Goal: Task Accomplishment & Management: Complete application form

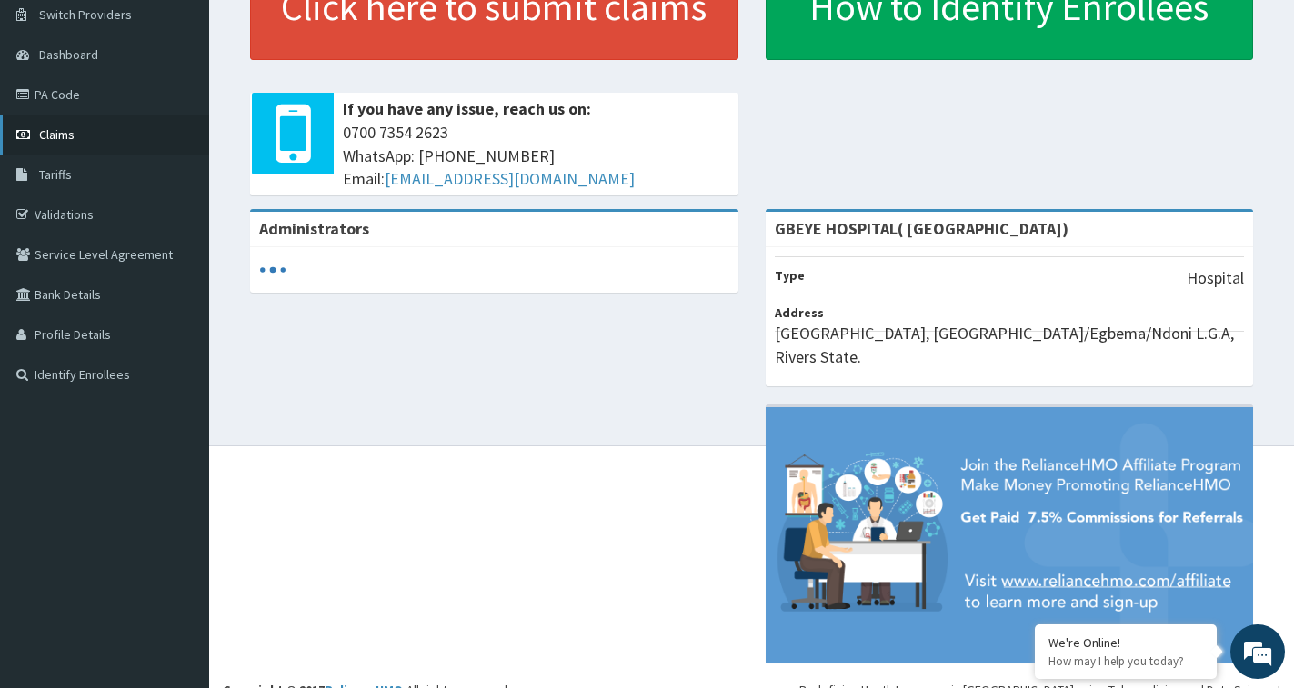
scroll to position [145, 0]
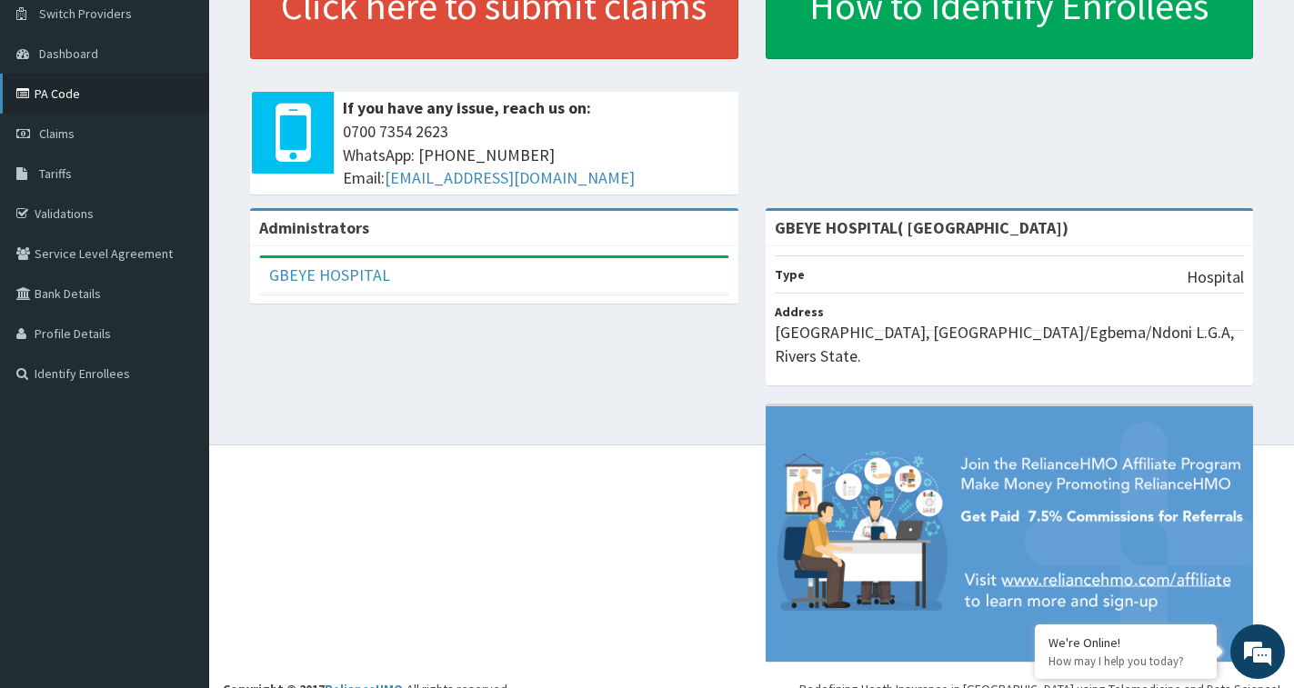
click at [65, 100] on link "PA Code" at bounding box center [104, 94] width 209 height 40
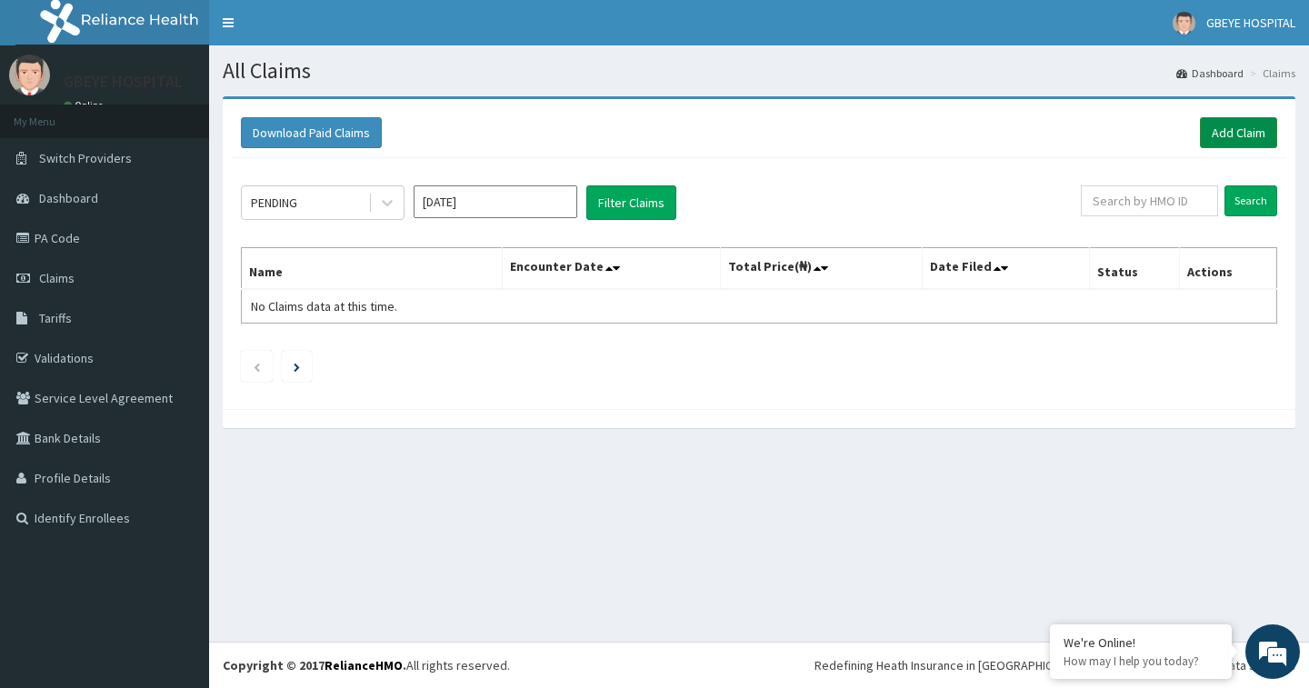
click at [1223, 137] on link "Add Claim" at bounding box center [1238, 132] width 77 height 31
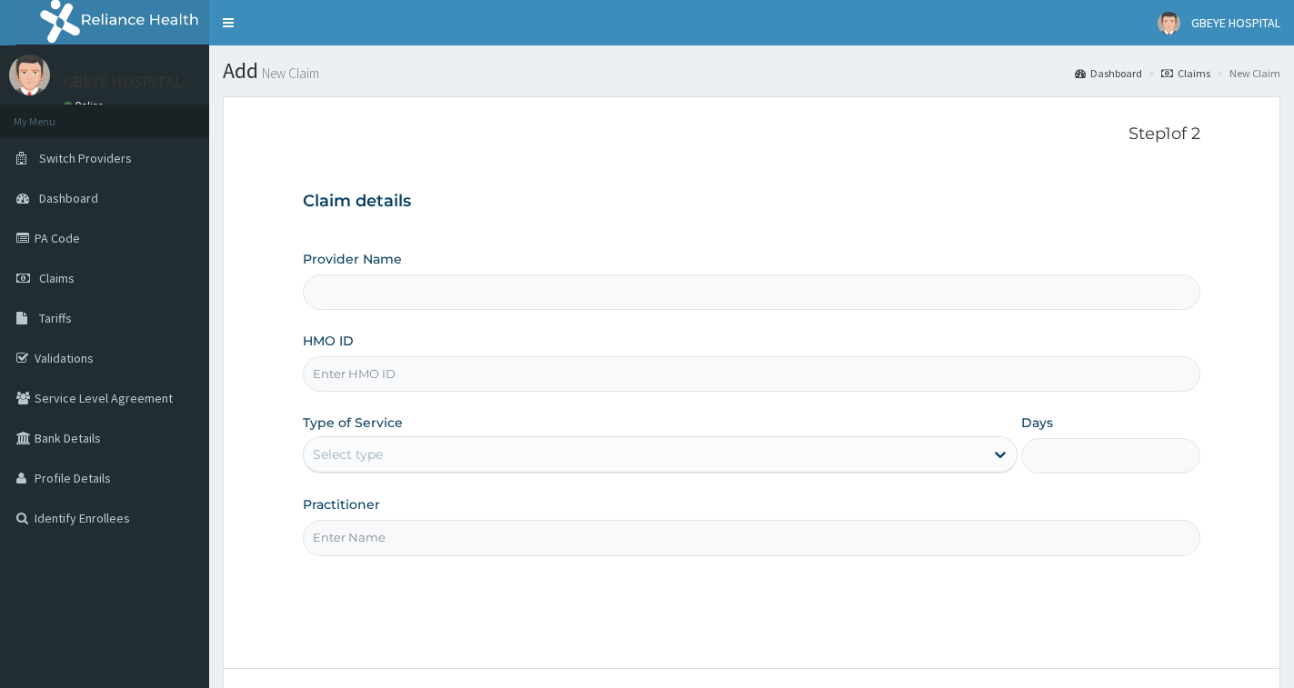
type input "GBEYE HOSPITAL( OMOKU)"
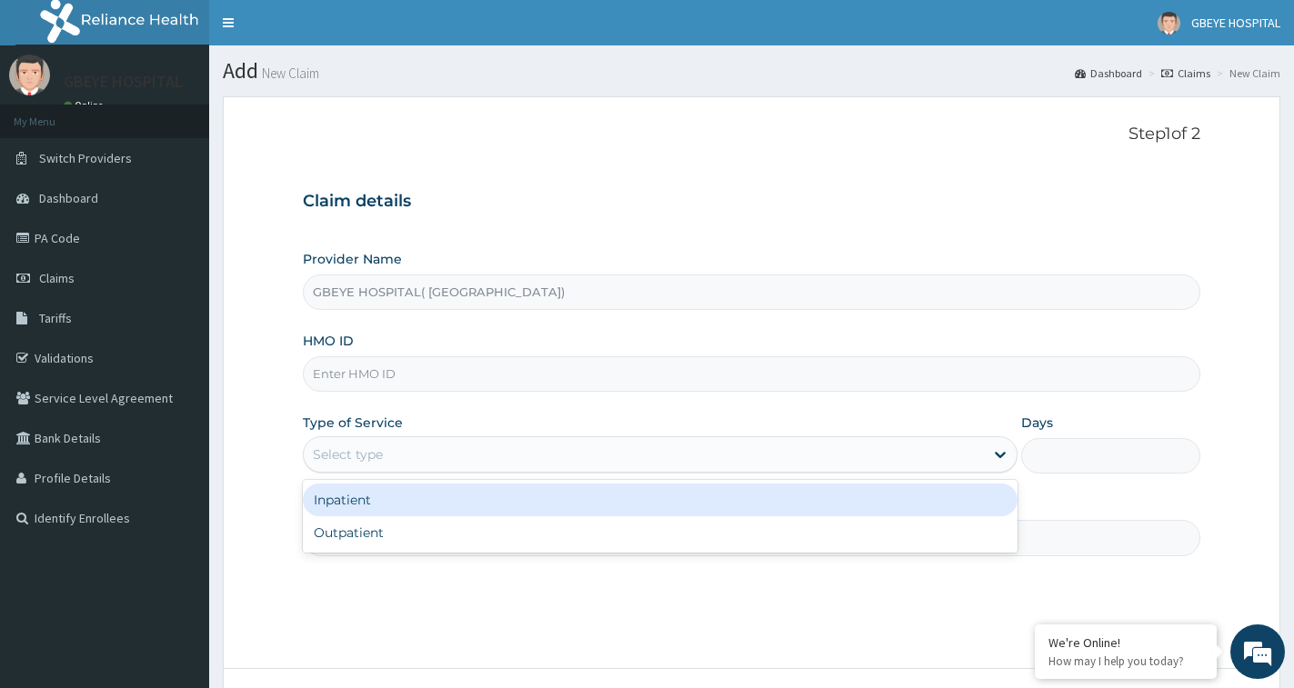
click at [372, 457] on div "Select type" at bounding box center [348, 454] width 70 height 18
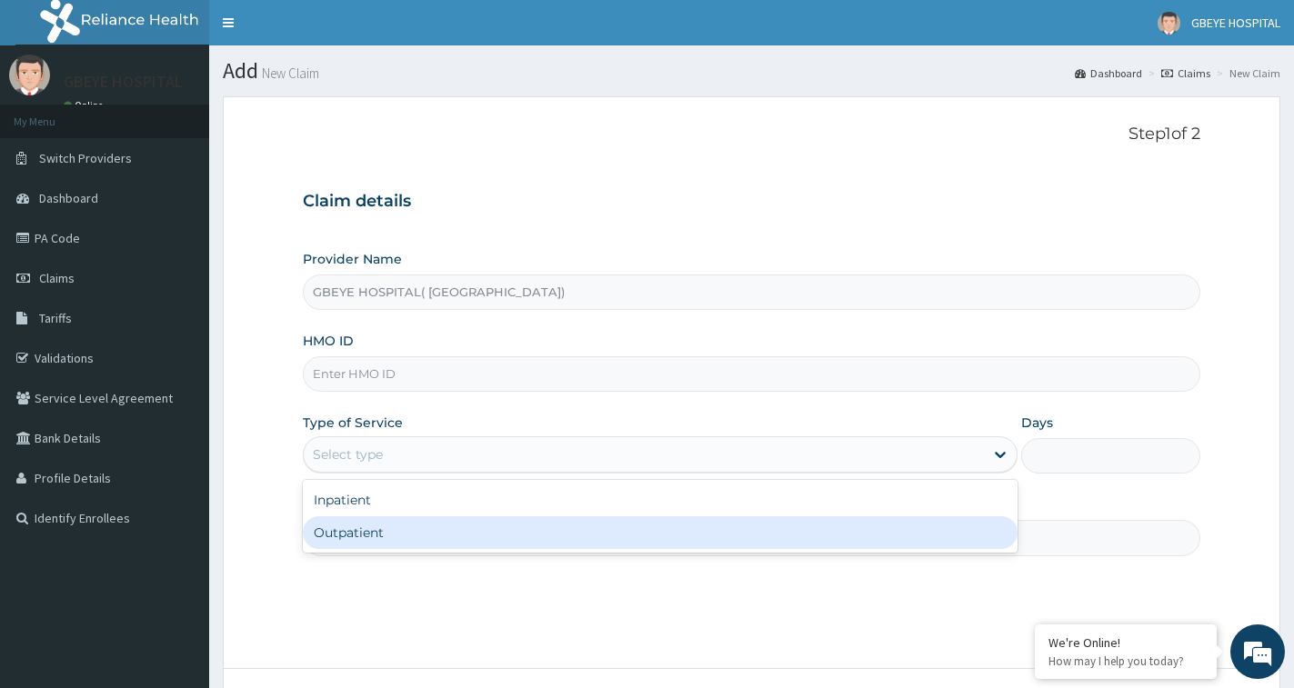
click at [450, 522] on div "Outpatient" at bounding box center [660, 532] width 715 height 33
type input "1"
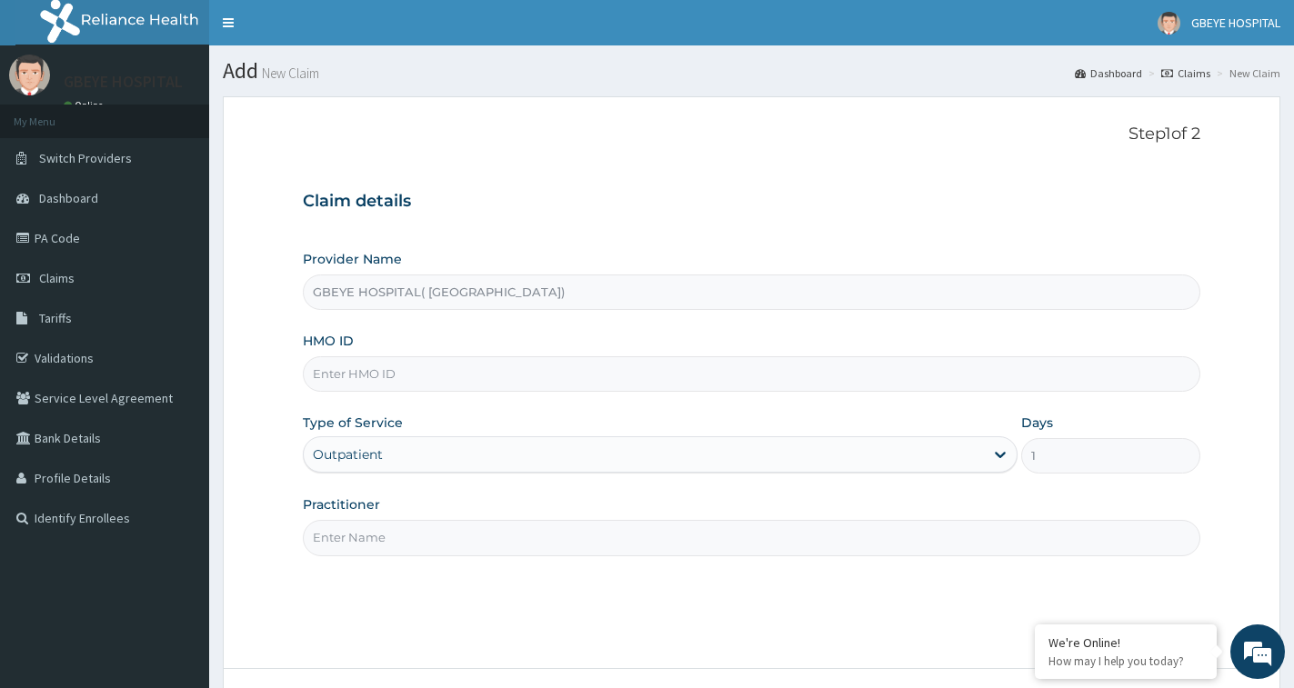
click at [450, 525] on input "Practitioner" at bounding box center [751, 537] width 897 height 35
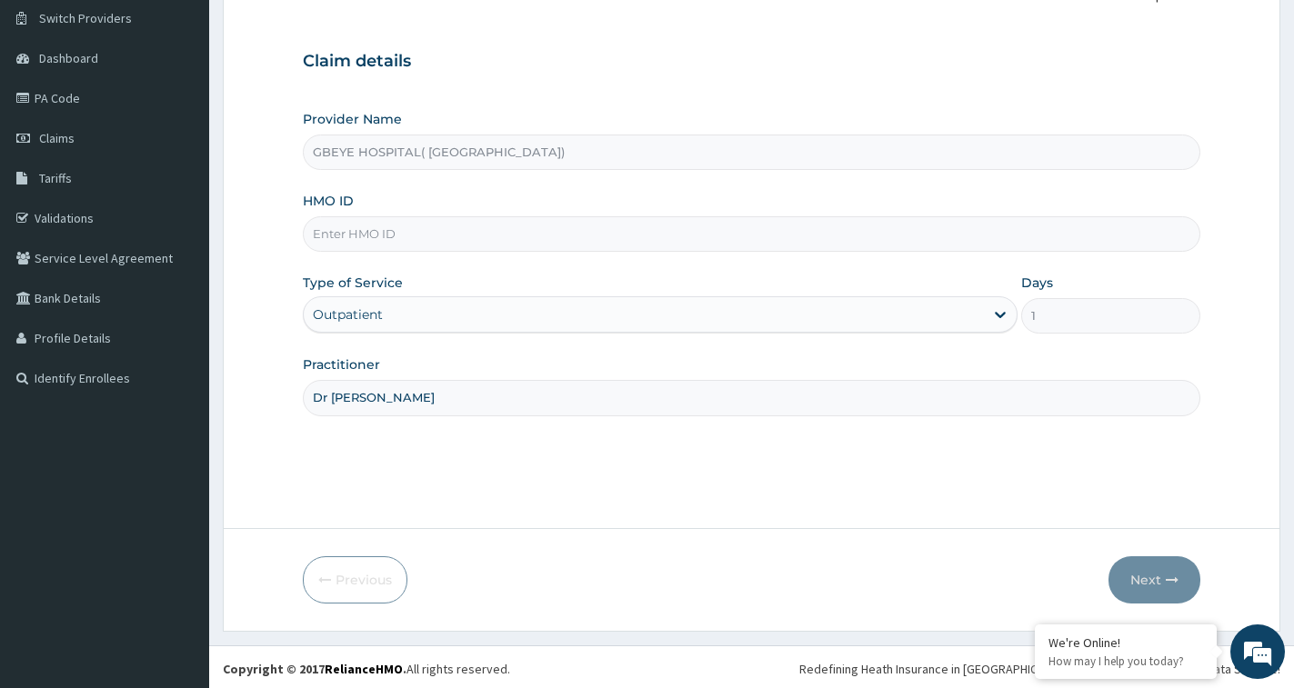
scroll to position [144, 0]
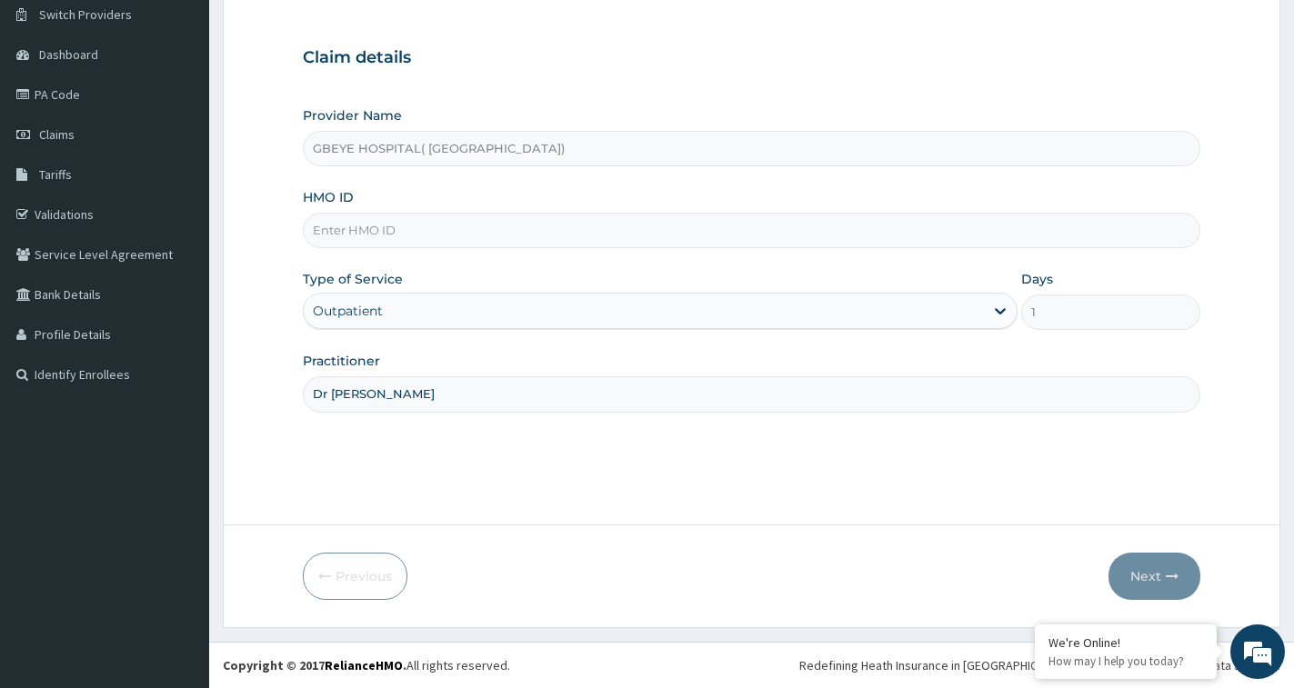
type input "Dr Ucheoha"
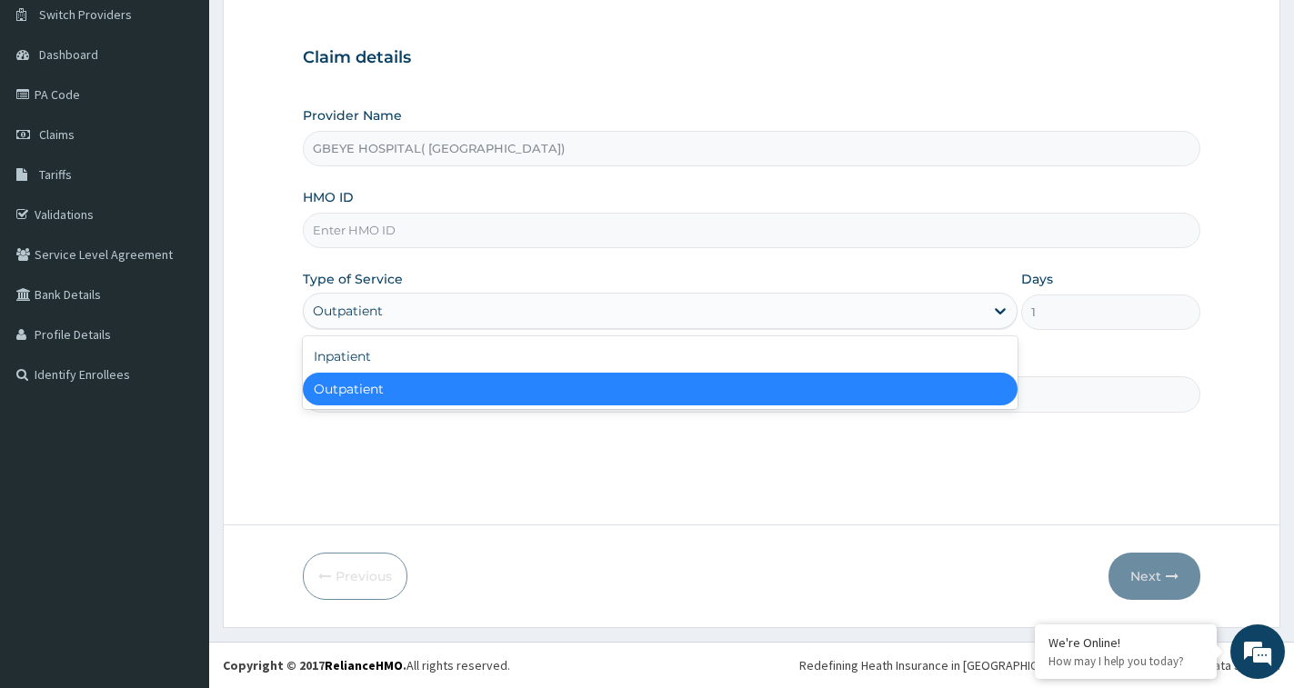
click at [449, 304] on div "Outpatient" at bounding box center [644, 310] width 680 height 29
click at [483, 384] on div "Outpatient" at bounding box center [660, 389] width 715 height 33
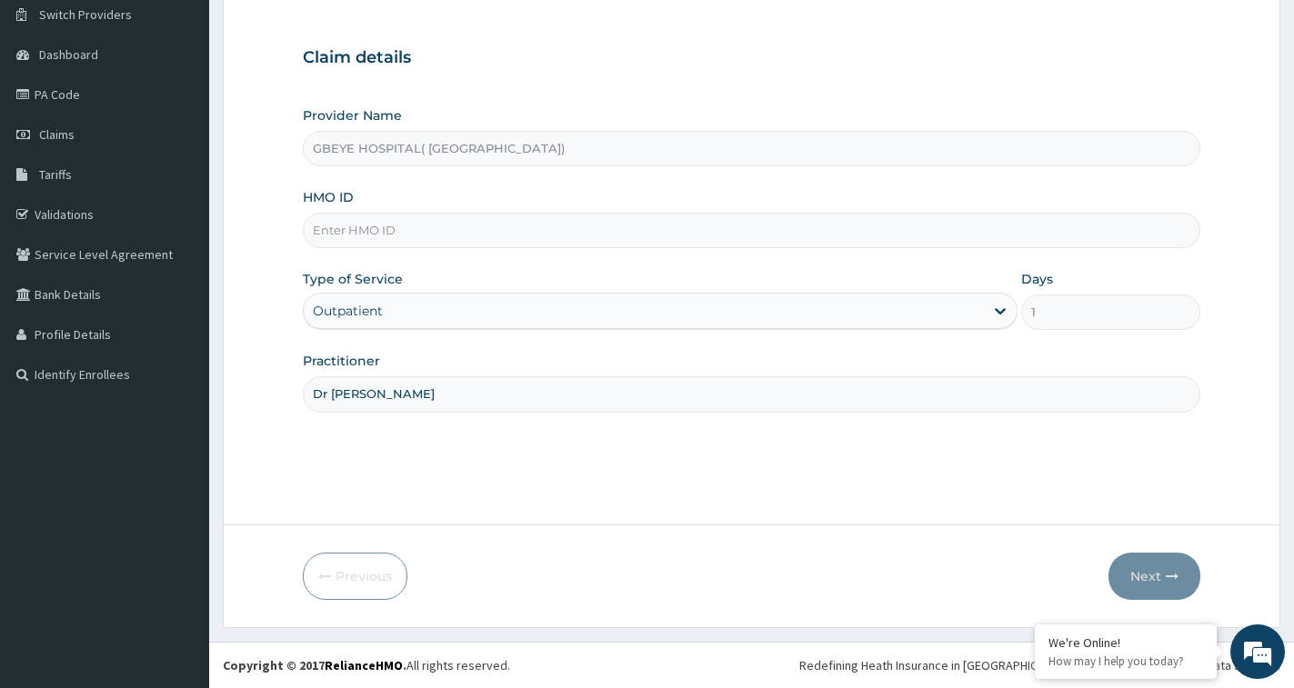
scroll to position [0, 0]
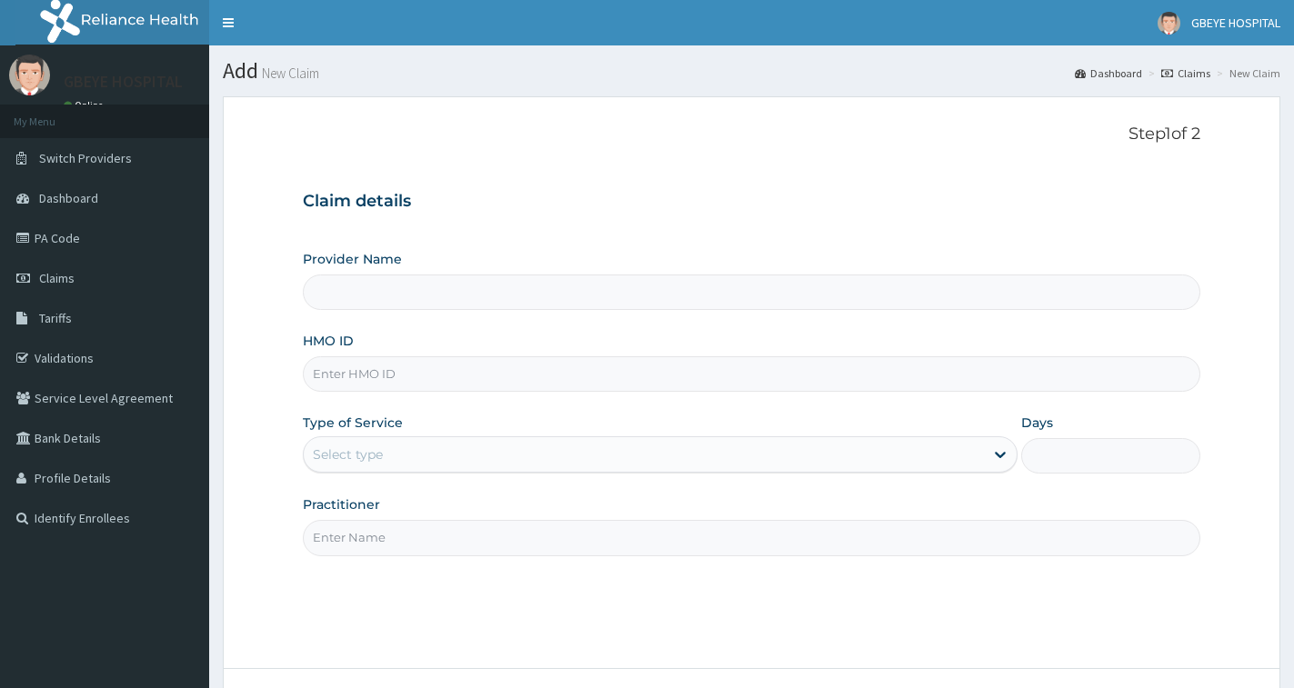
type input "GBEYE HOSPITAL( OMOKU)"
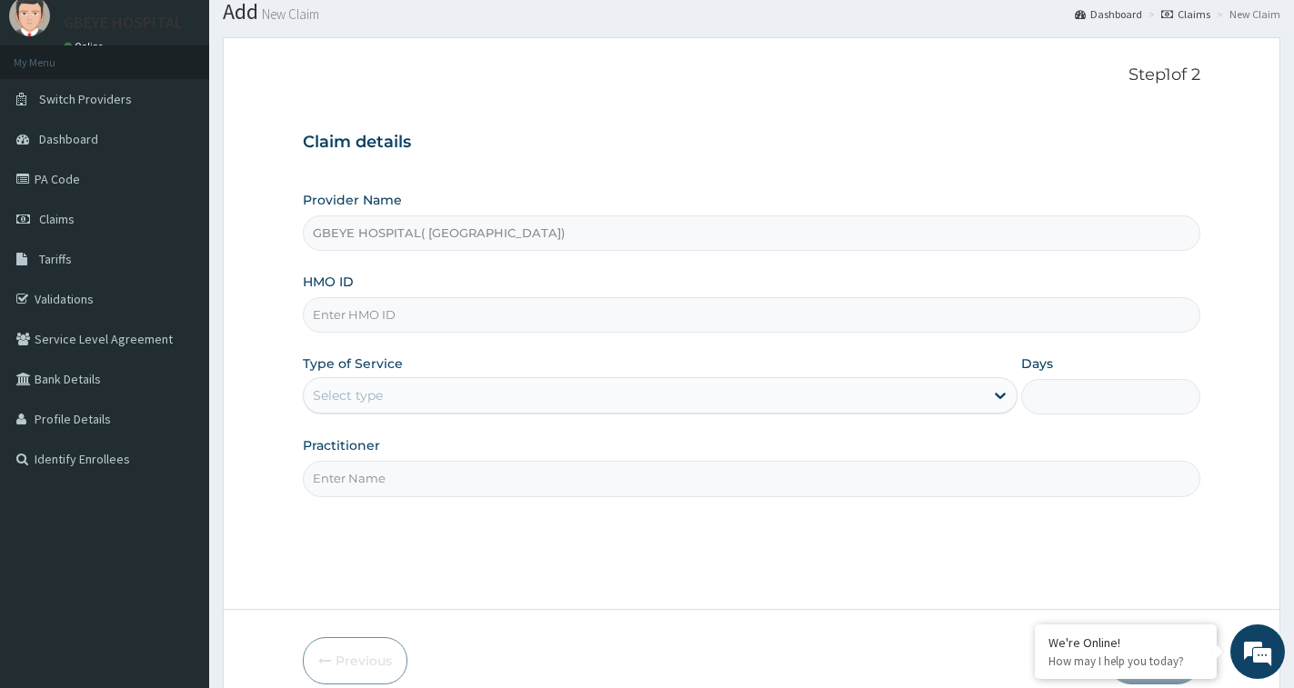
scroll to position [91, 0]
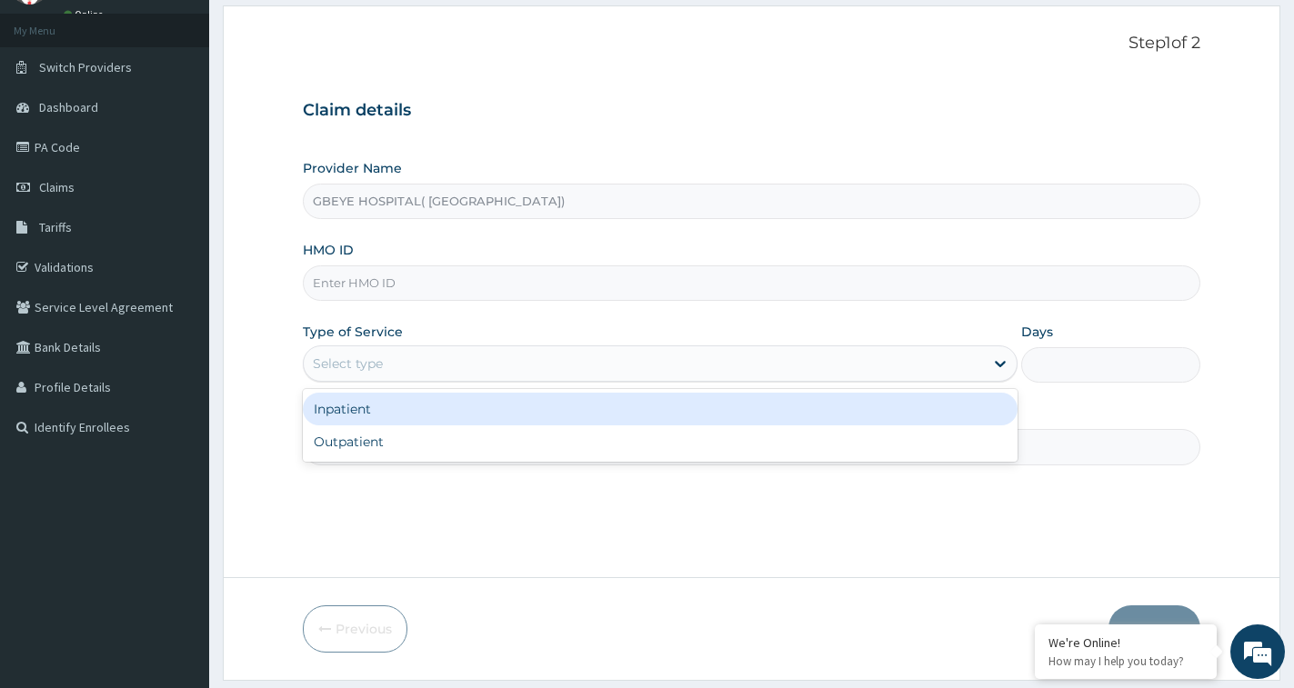
click at [839, 371] on div "Select type" at bounding box center [644, 363] width 680 height 29
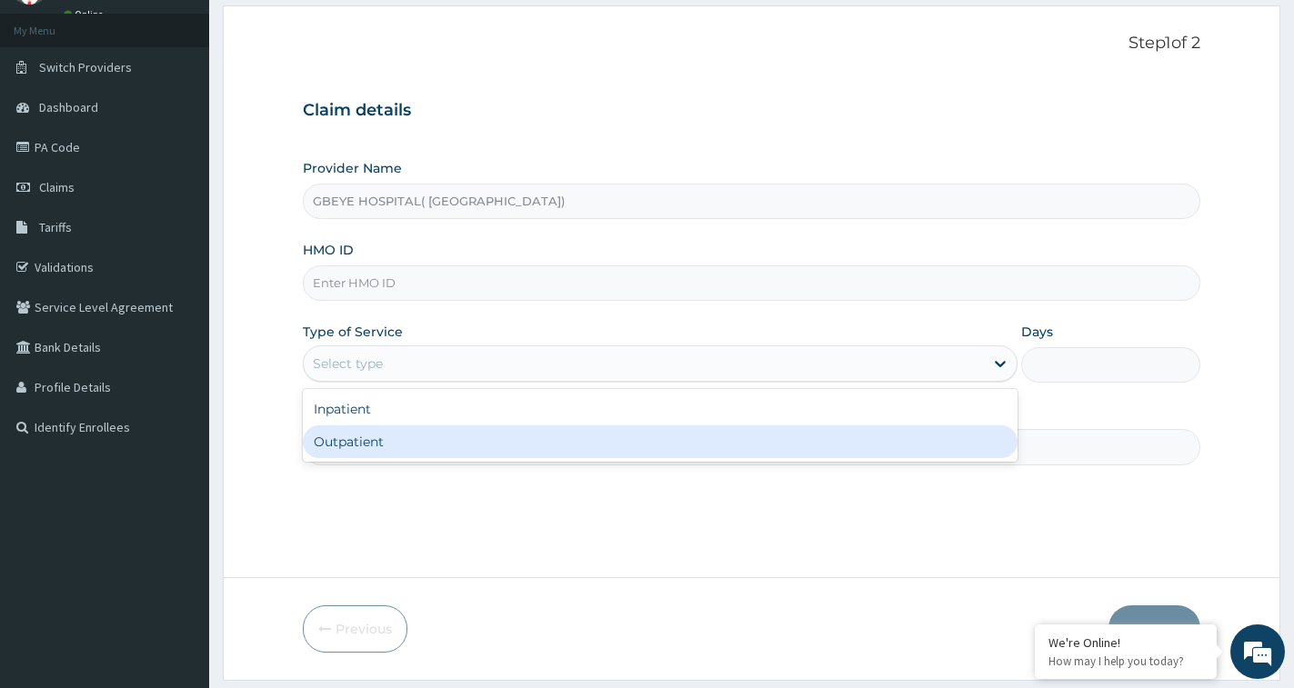
click at [606, 430] on div "Outpatient" at bounding box center [660, 441] width 715 height 33
type input "1"
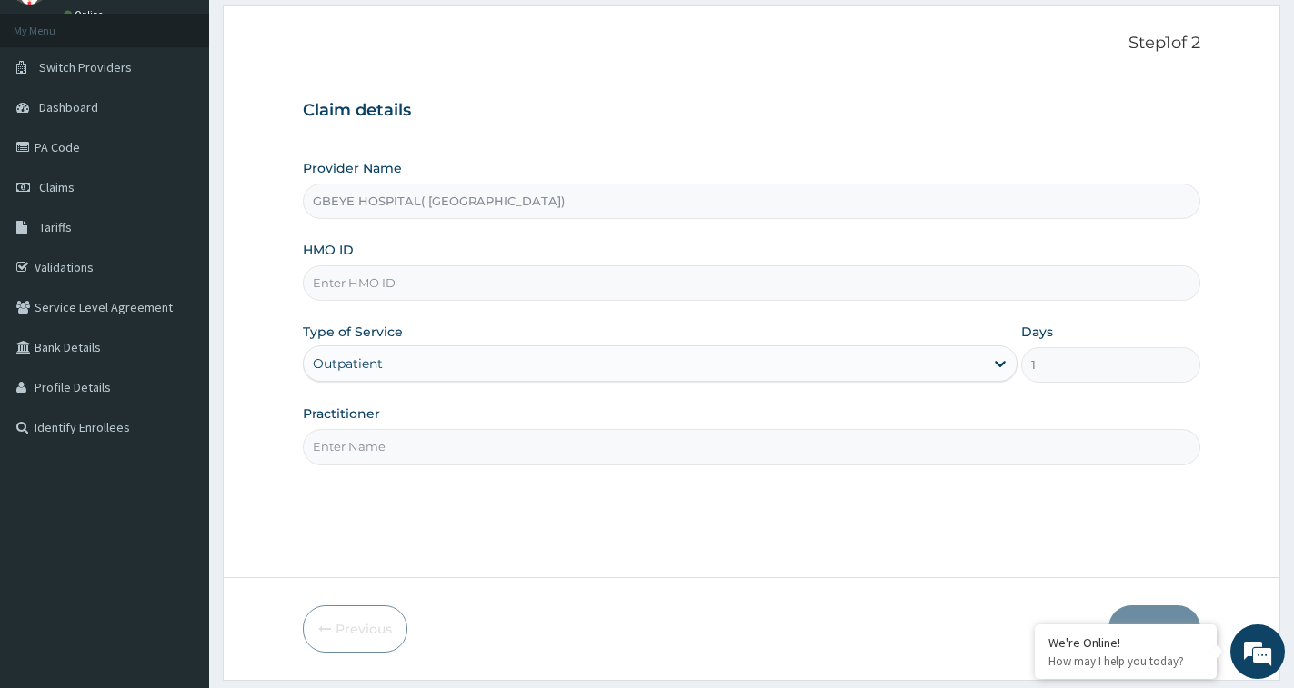
click at [555, 438] on input "Practitioner" at bounding box center [751, 446] width 897 height 35
type input "Dr Ucheoha"
click at [405, 285] on input "HMO ID" at bounding box center [751, 282] width 897 height 35
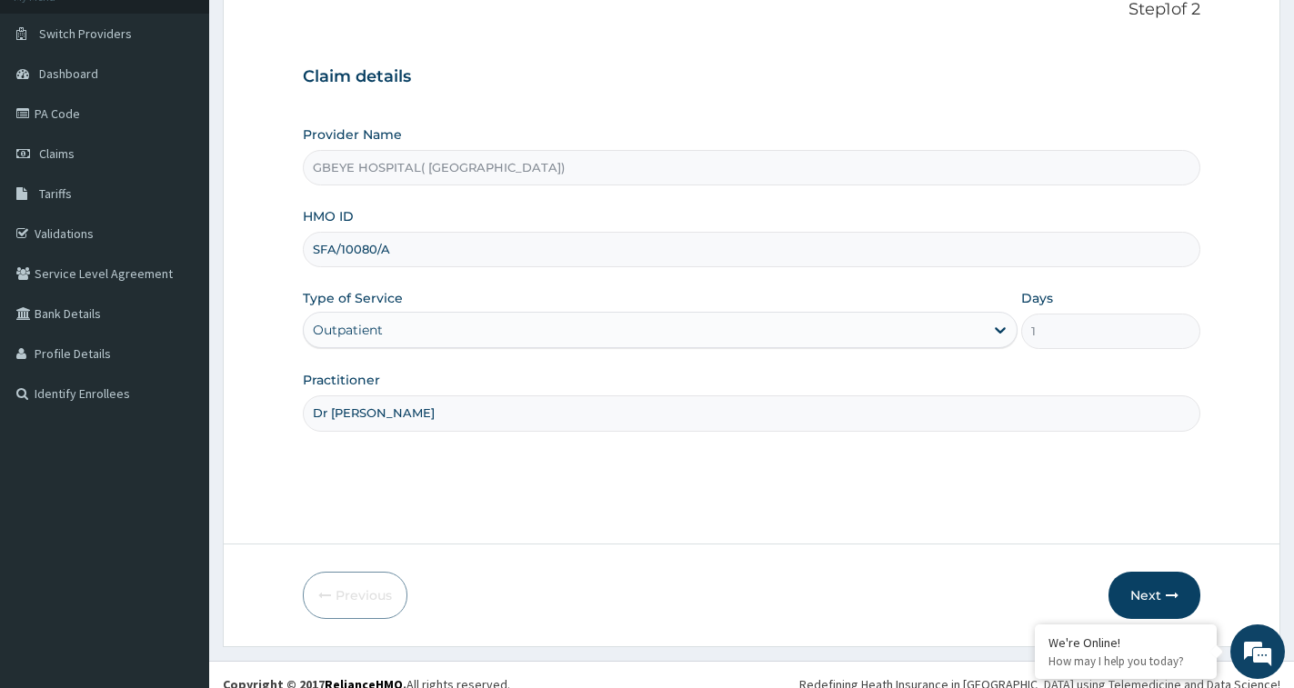
scroll to position [144, 0]
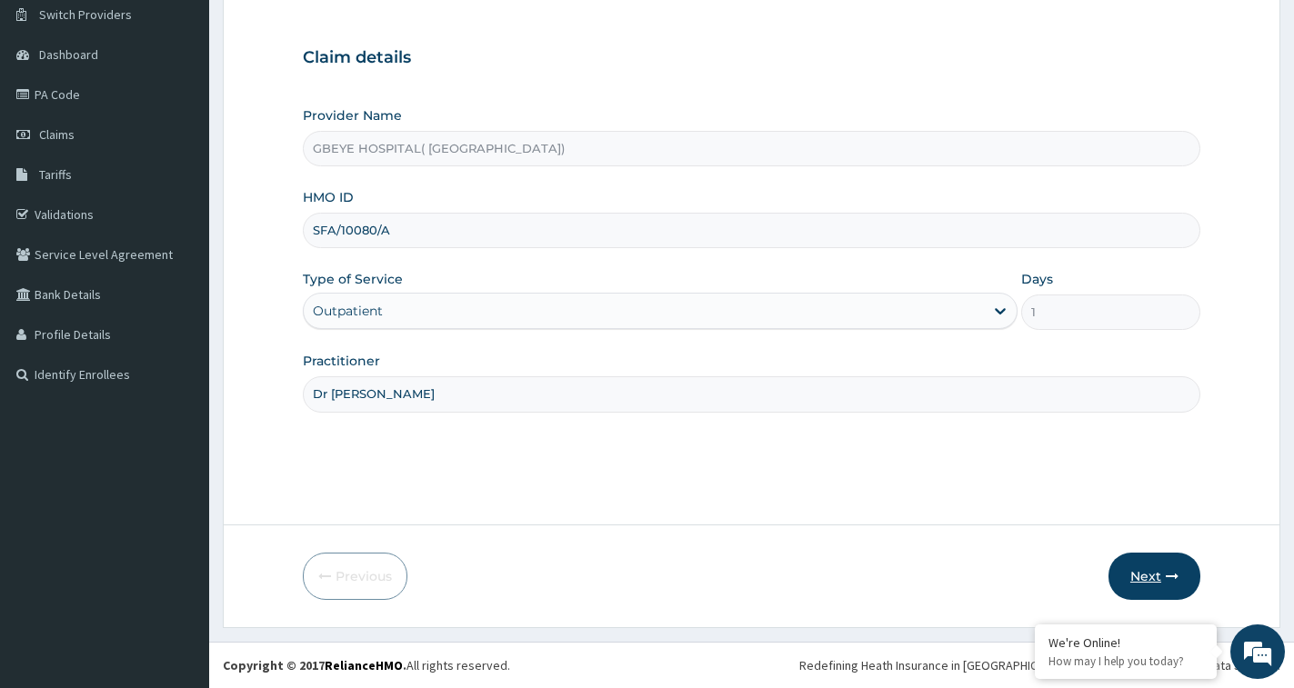
type input "SFA/10080/A"
click at [1150, 577] on button "Next" at bounding box center [1154, 576] width 92 height 47
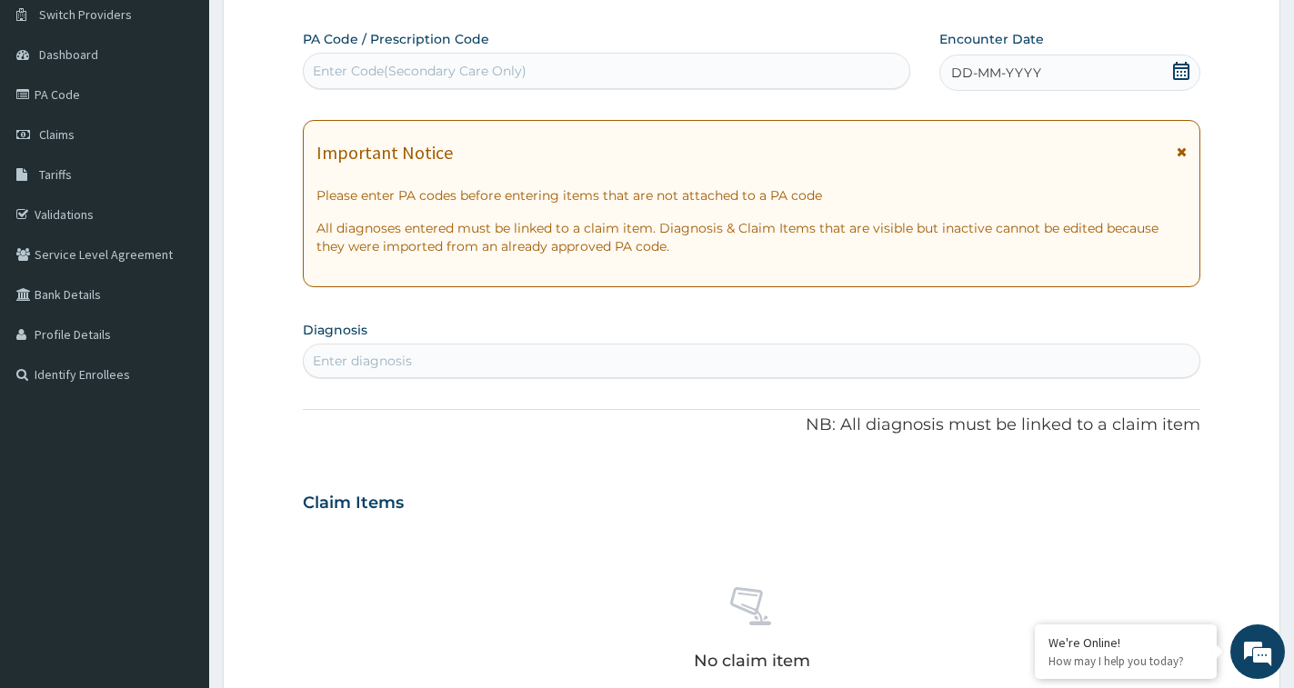
click at [597, 68] on div "Enter Code(Secondary Care Only)" at bounding box center [606, 70] width 605 height 29
paste input "PA/71B8A0"
type input "PA/71B8A0"
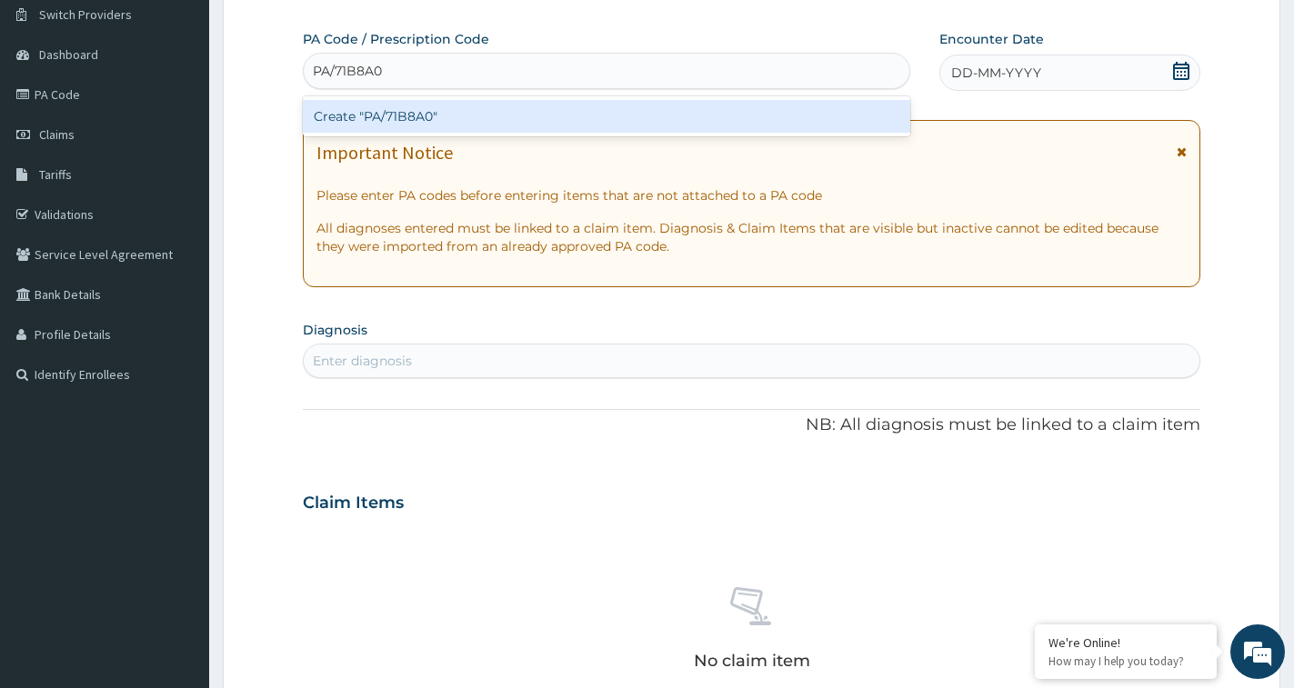
click at [643, 115] on div "Create "PA/71B8A0"" at bounding box center [606, 116] width 607 height 33
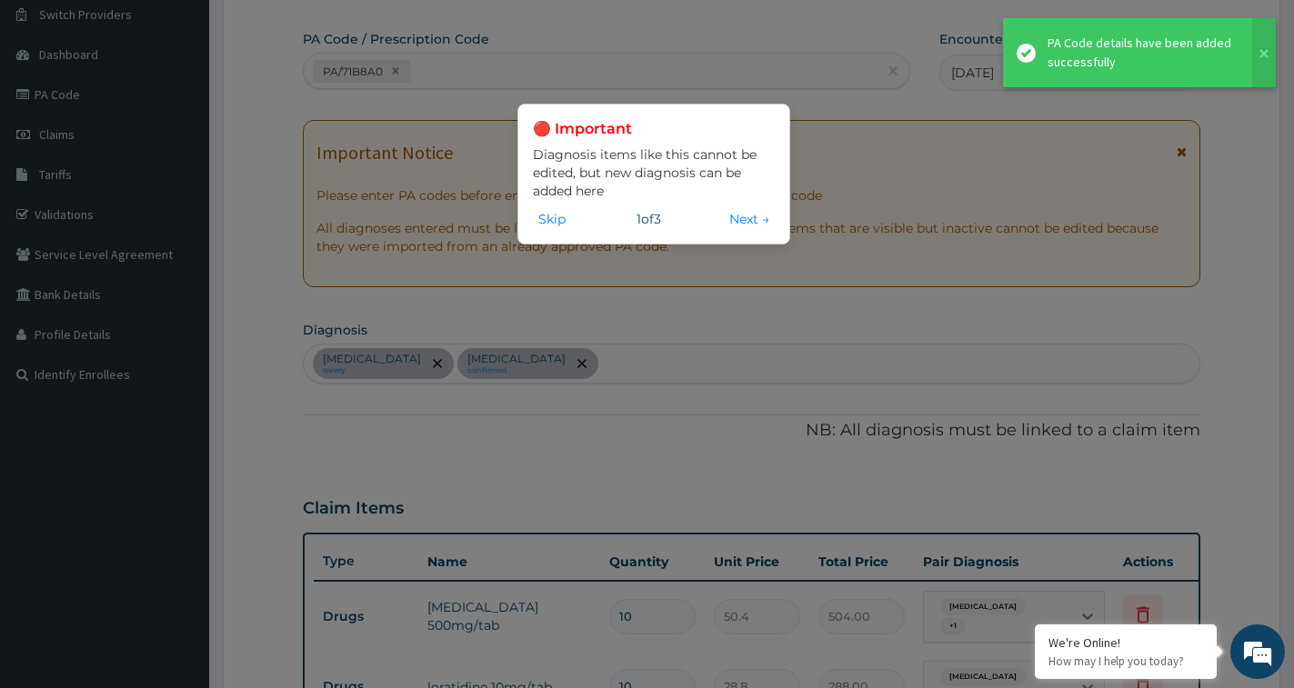
scroll to position [922, 0]
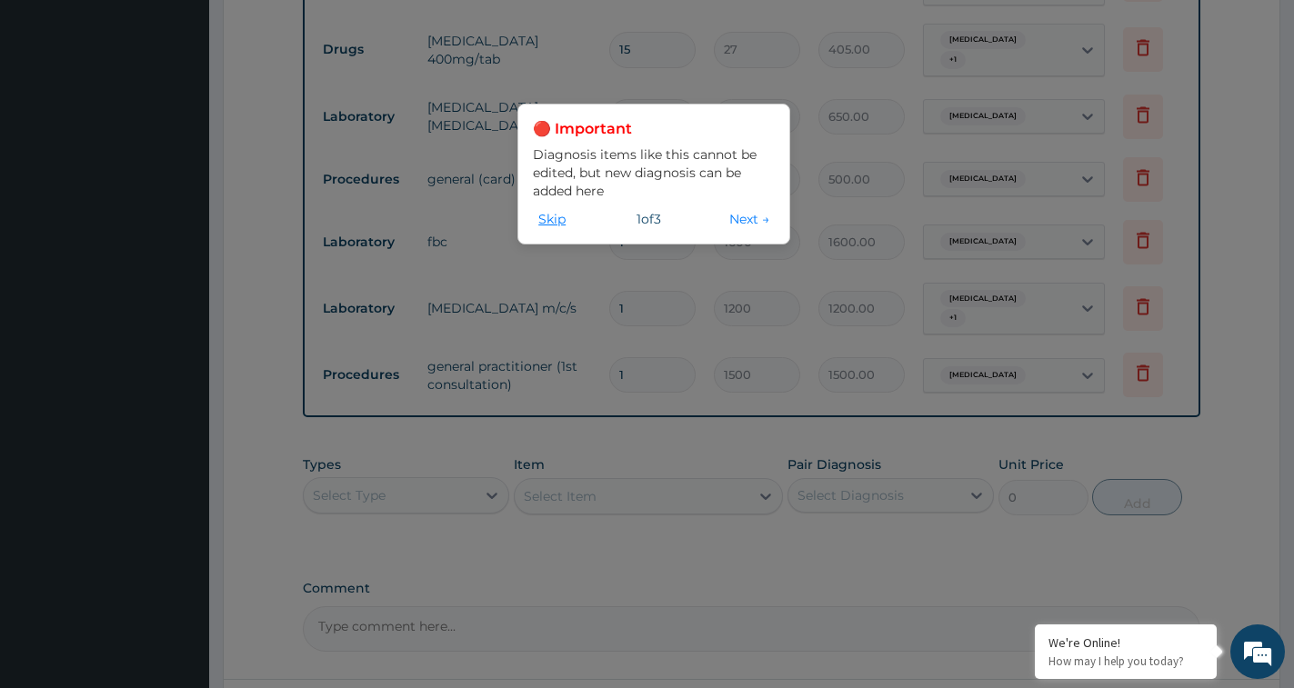
click at [543, 222] on button "Skip" at bounding box center [552, 219] width 38 height 20
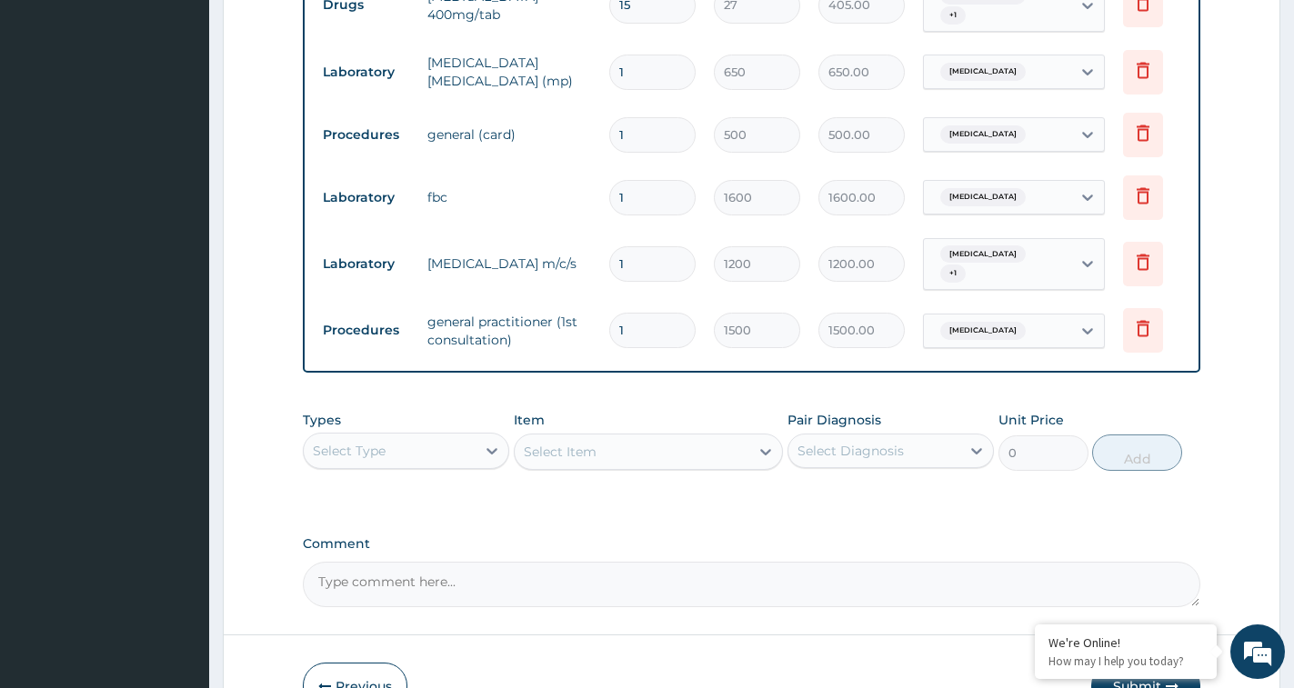
scroll to position [1061, 0]
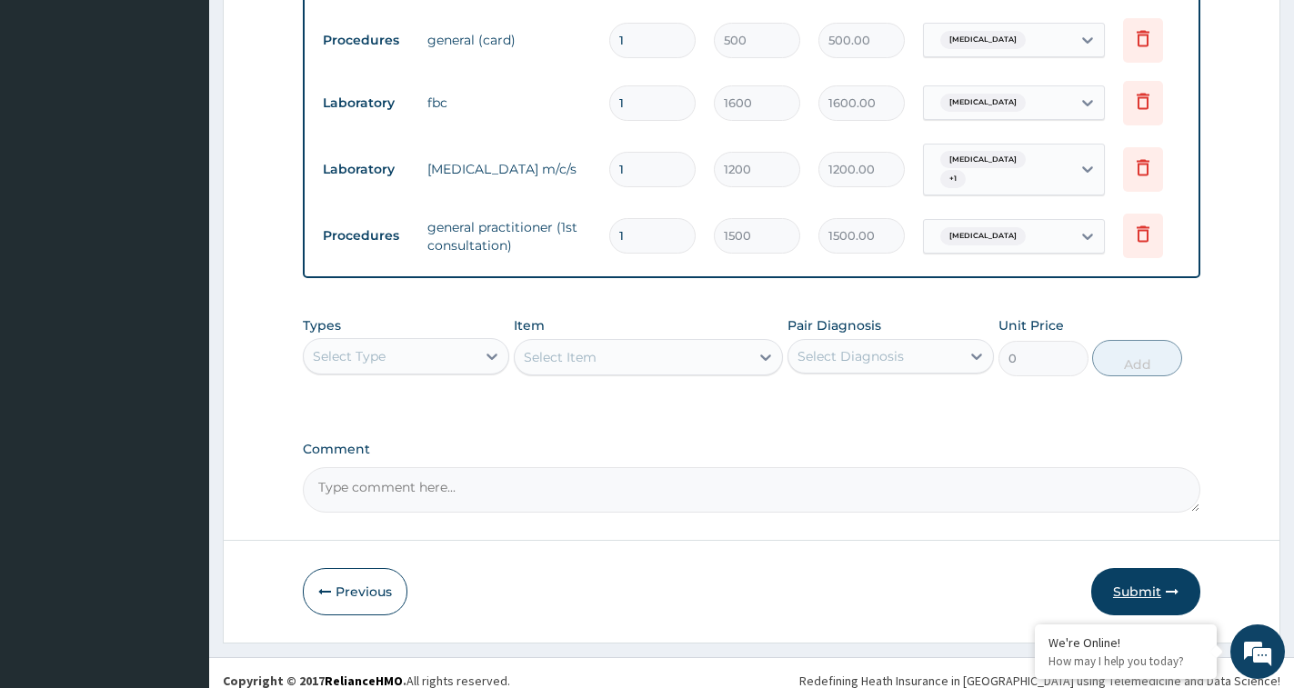
click at [1128, 585] on button "Submit" at bounding box center [1145, 591] width 109 height 47
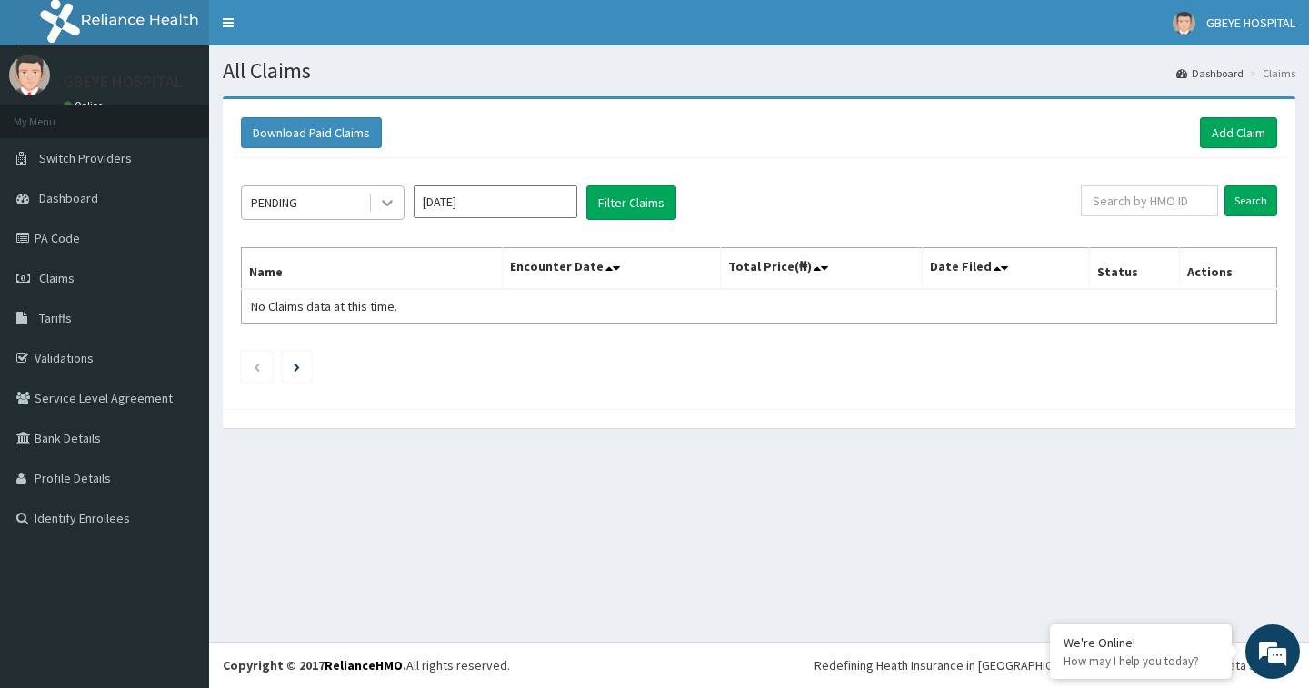
click at [396, 205] on div at bounding box center [387, 202] width 33 height 33
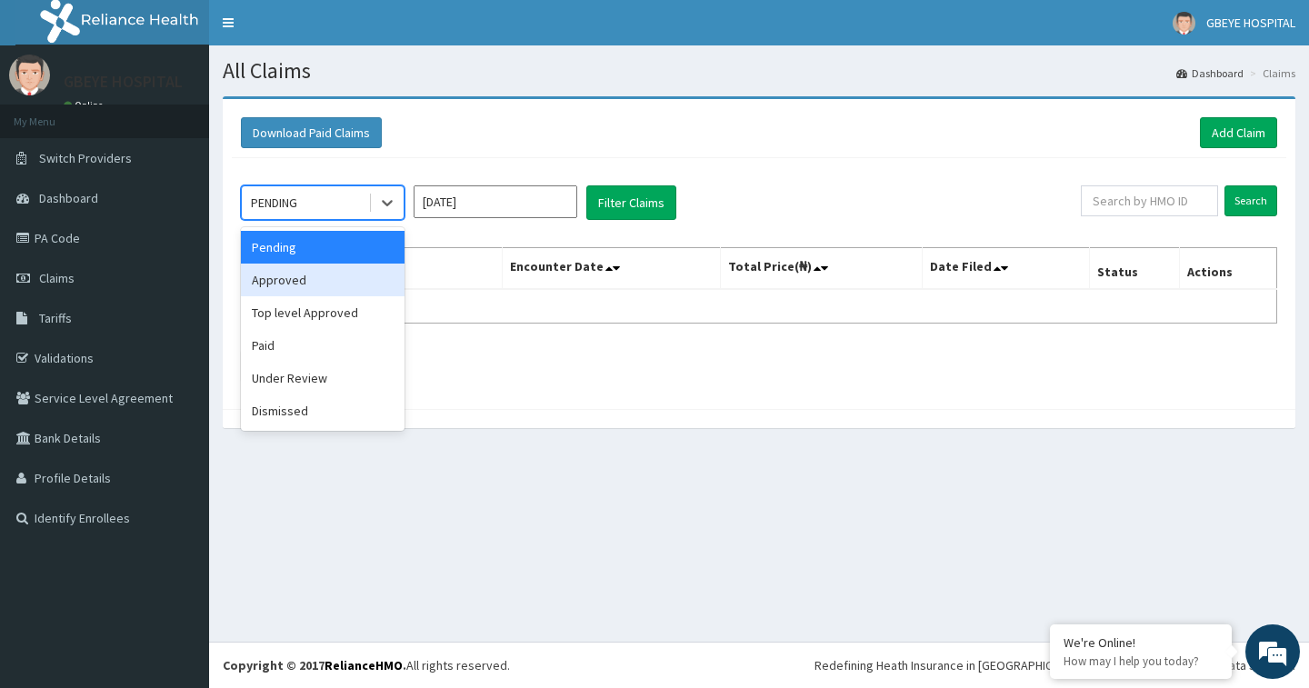
click at [339, 288] on div "Approved" at bounding box center [323, 280] width 164 height 33
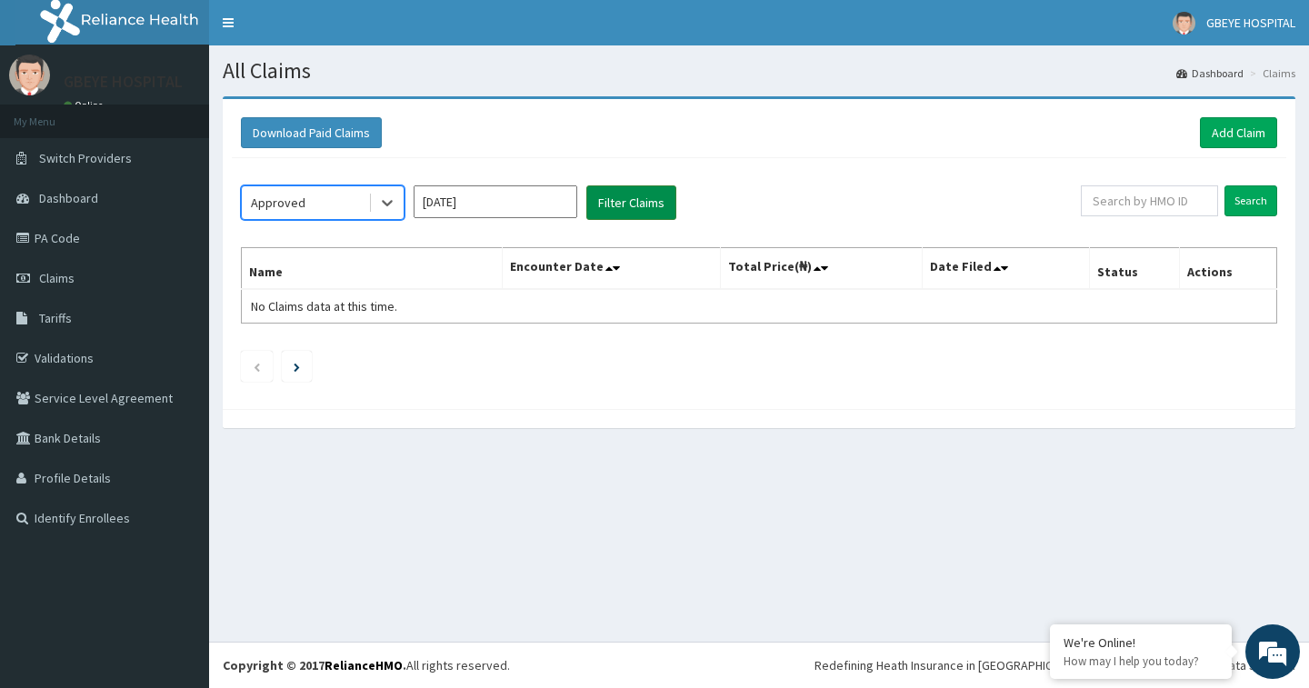
click at [629, 209] on button "Filter Claims" at bounding box center [631, 202] width 90 height 35
